Goal: Find specific page/section: Find specific page/section

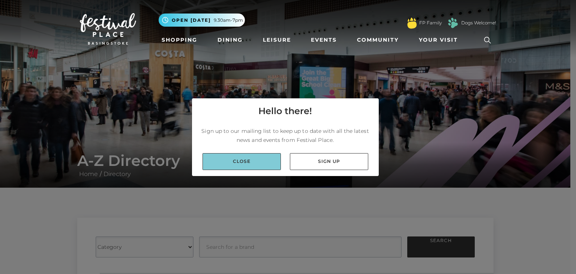
click at [246, 163] on link "Close" at bounding box center [241, 161] width 78 height 17
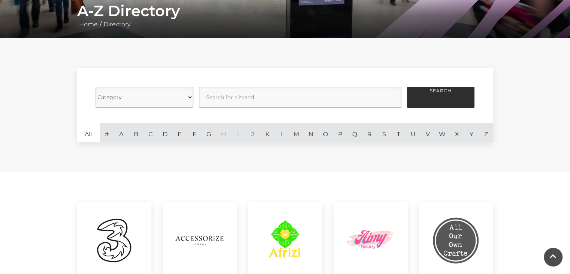
scroll to position [150, 0]
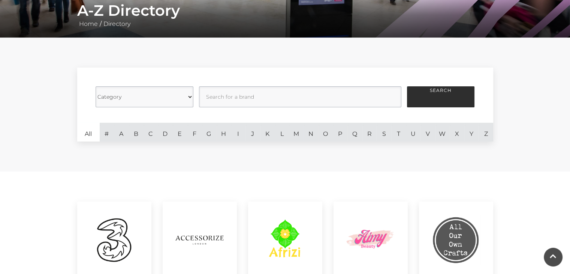
click at [162, 98] on select "Category Cafes Restaurants Fashion Services Technology Homeware Gifts, Statione…" at bounding box center [145, 96] width 98 height 21
select select "21053"
click at [96, 86] on select "Category Cafes Restaurants Fashion Services Technology Homeware Gifts, Statione…" at bounding box center [145, 96] width 98 height 21
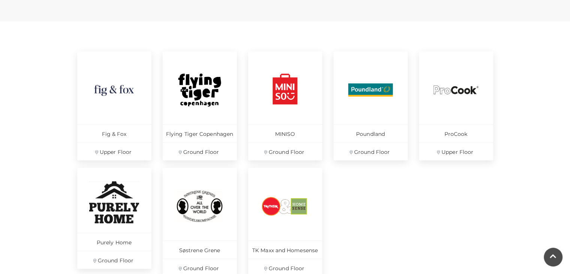
scroll to position [337, 0]
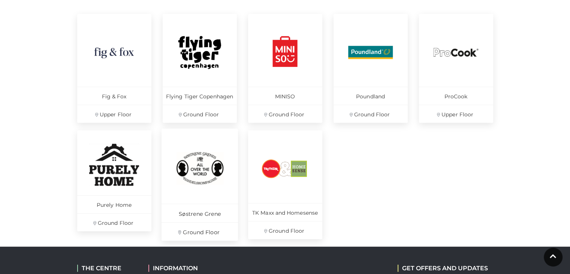
click at [192, 183] on img at bounding box center [199, 167] width 51 height 51
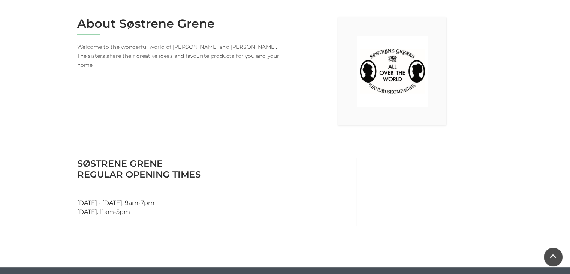
scroll to position [150, 0]
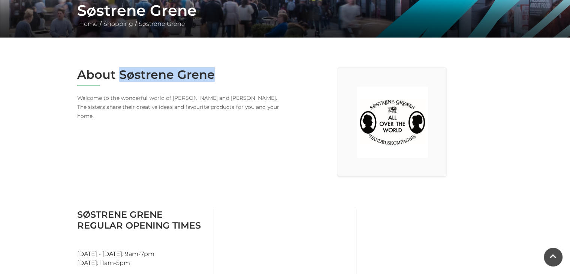
drag, startPoint x: 225, startPoint y: 72, endPoint x: 121, endPoint y: 72, distance: 104.2
click at [121, 72] on h2 "About Søstrene Grene" at bounding box center [178, 74] width 202 height 14
copy h2 "Søstrene Grene"
